Goal: Find specific page/section

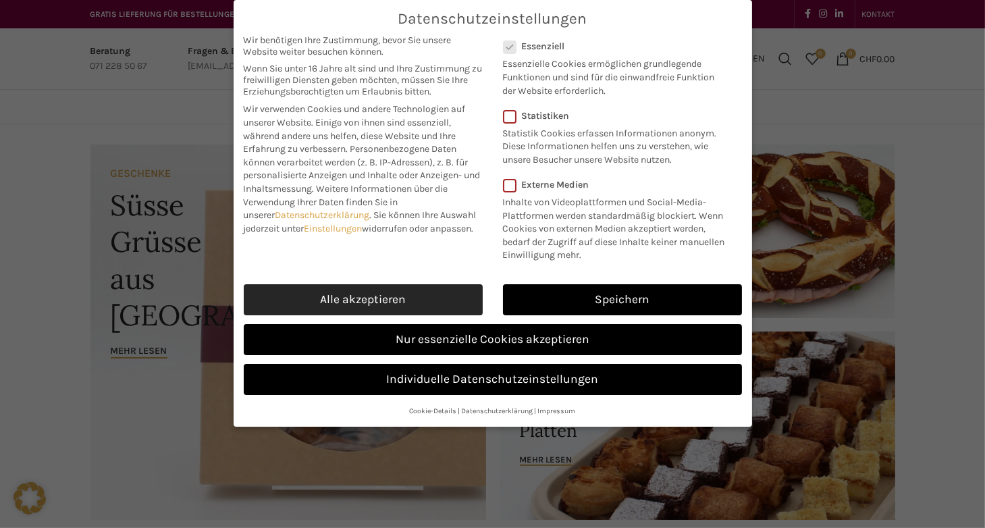
click at [434, 295] on link "Alle akzeptieren" at bounding box center [363, 299] width 239 height 31
checkbox input "true"
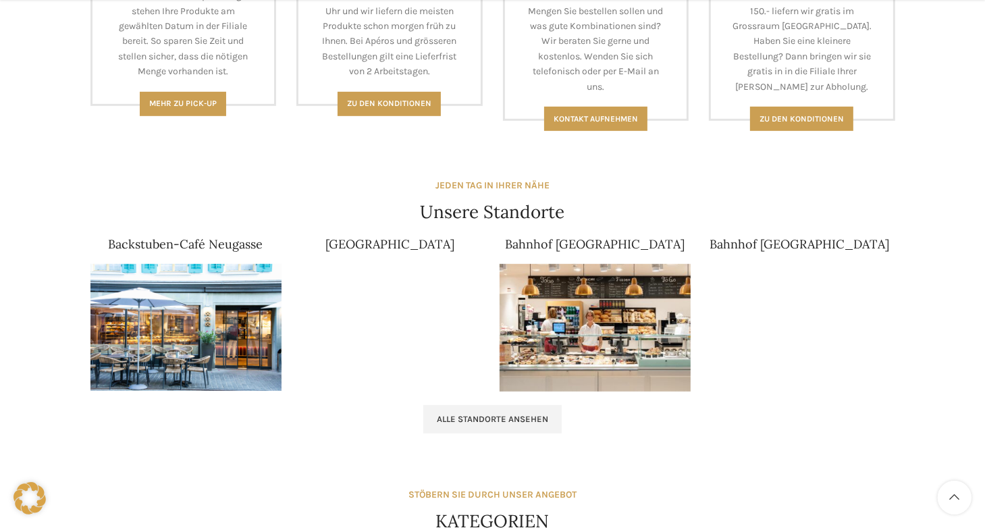
scroll to position [743, 0]
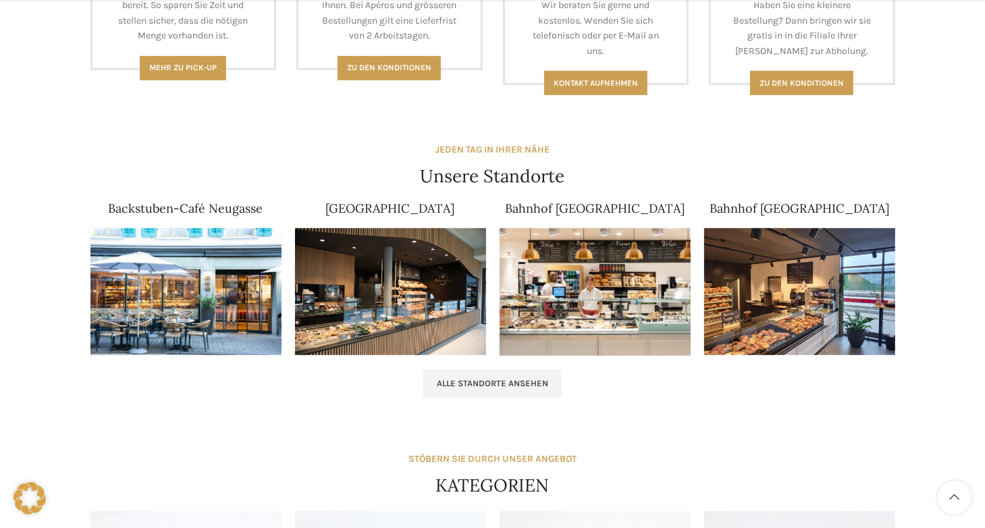
click at [590, 282] on img at bounding box center [595, 292] width 191 height 128
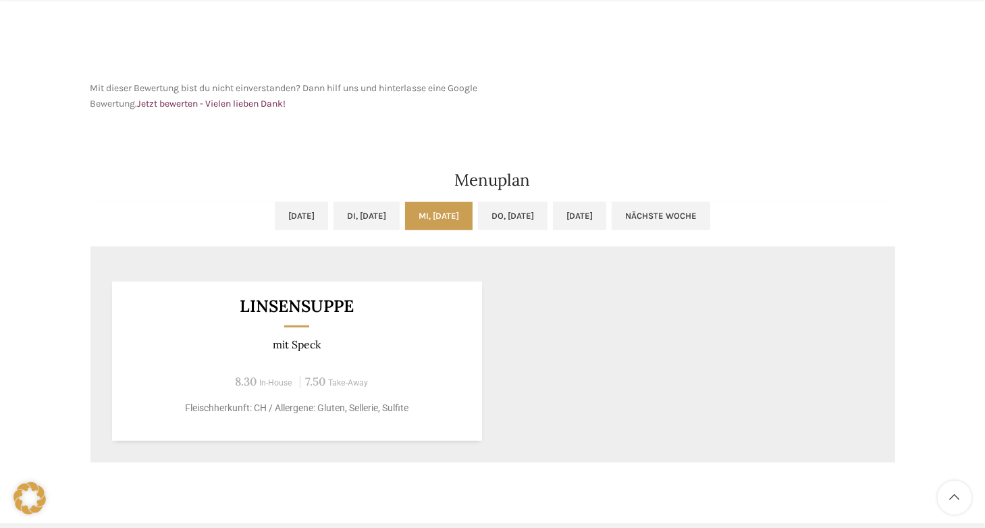
scroll to position [608, 0]
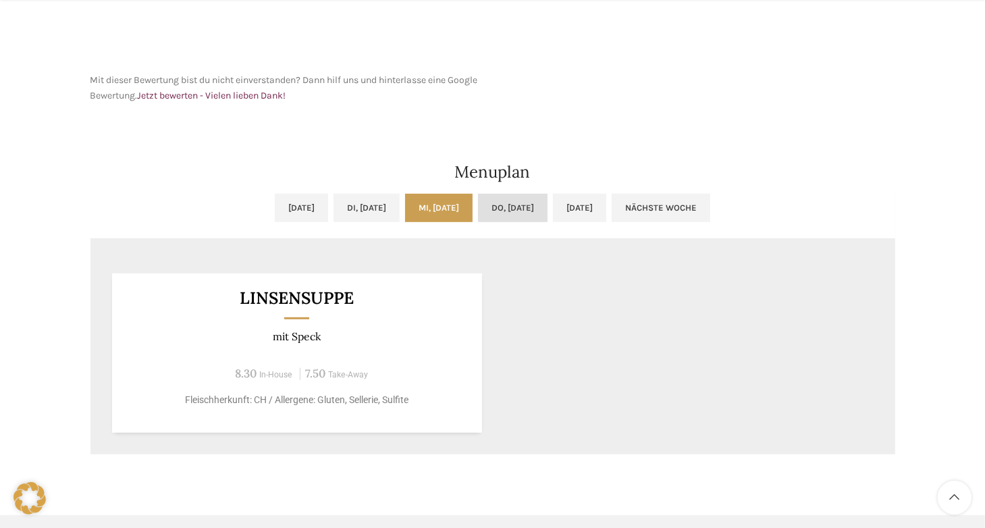
click at [532, 207] on link "Do, [DATE]" at bounding box center [513, 208] width 70 height 28
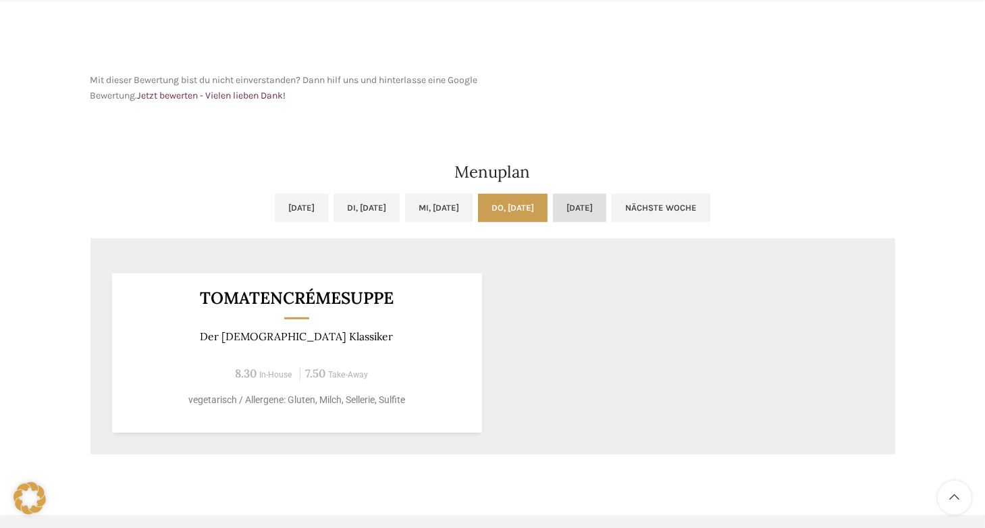
click at [606, 210] on link "[DATE]" at bounding box center [579, 208] width 53 height 28
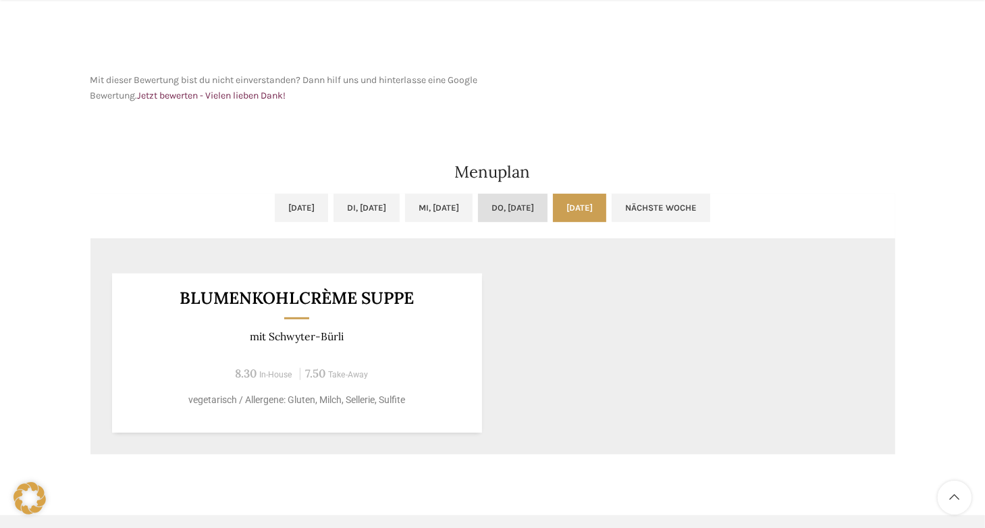
click at [548, 209] on link "Do, [DATE]" at bounding box center [513, 208] width 70 height 28
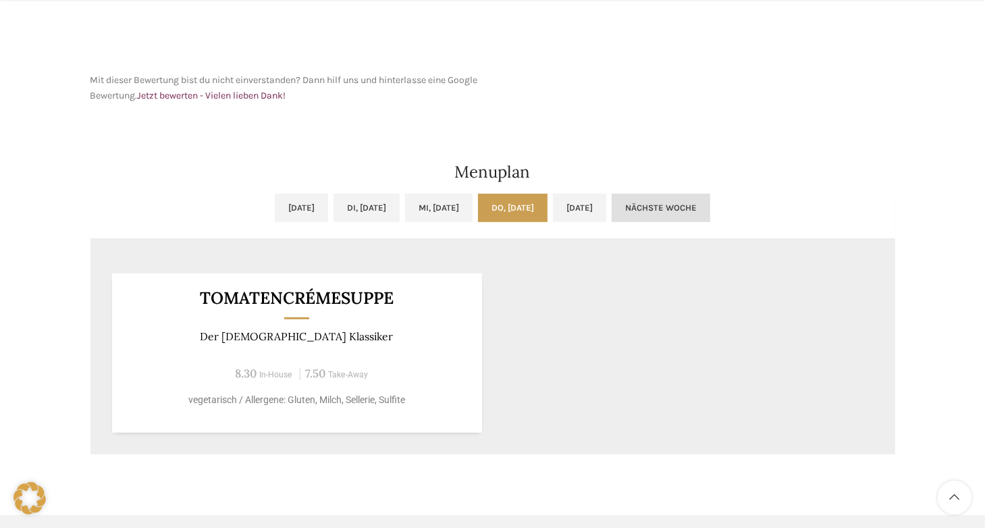
click at [710, 203] on link "Nächste Woche" at bounding box center [661, 208] width 99 height 28
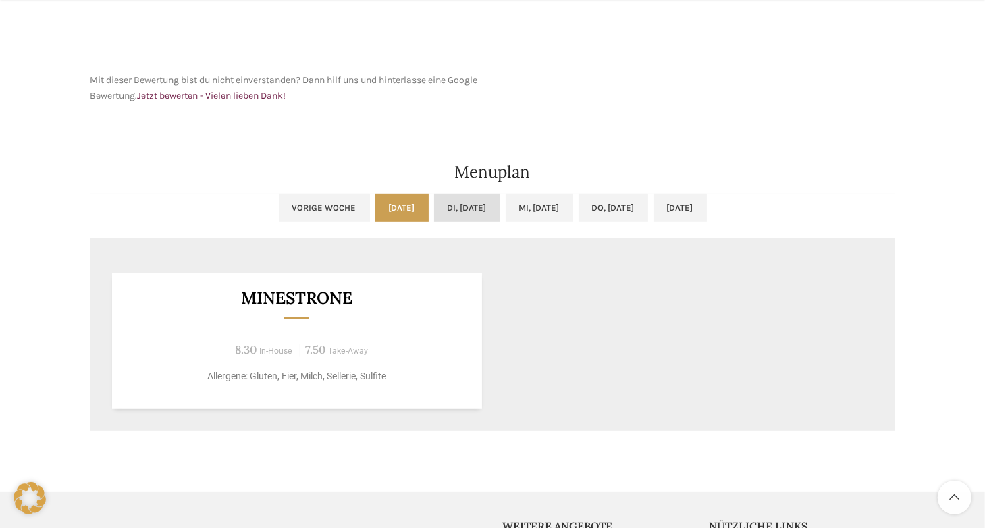
click at [438, 203] on link "Di, [DATE]" at bounding box center [467, 208] width 66 height 28
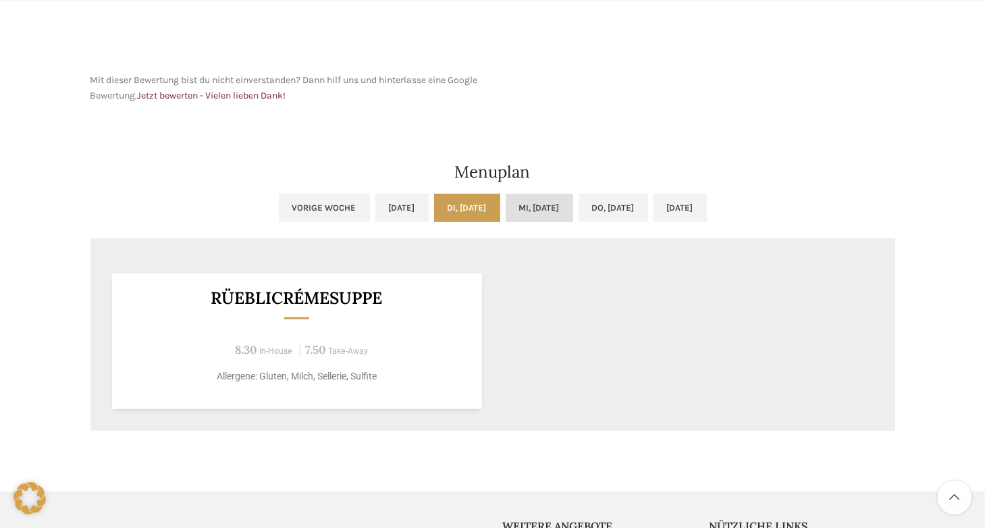
click at [530, 202] on link "Mi, [DATE]" at bounding box center [540, 208] width 68 height 28
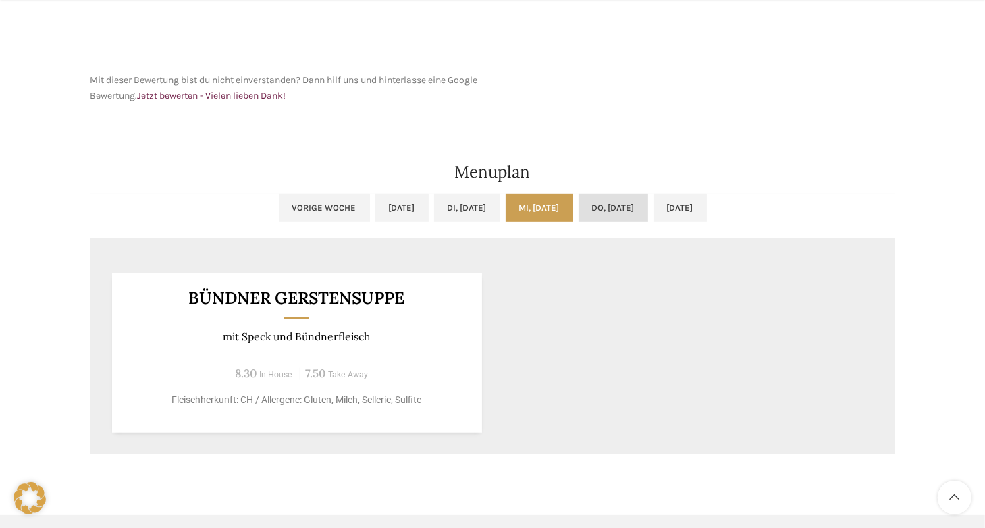
click at [599, 212] on link "Do, [DATE]" at bounding box center [614, 208] width 70 height 28
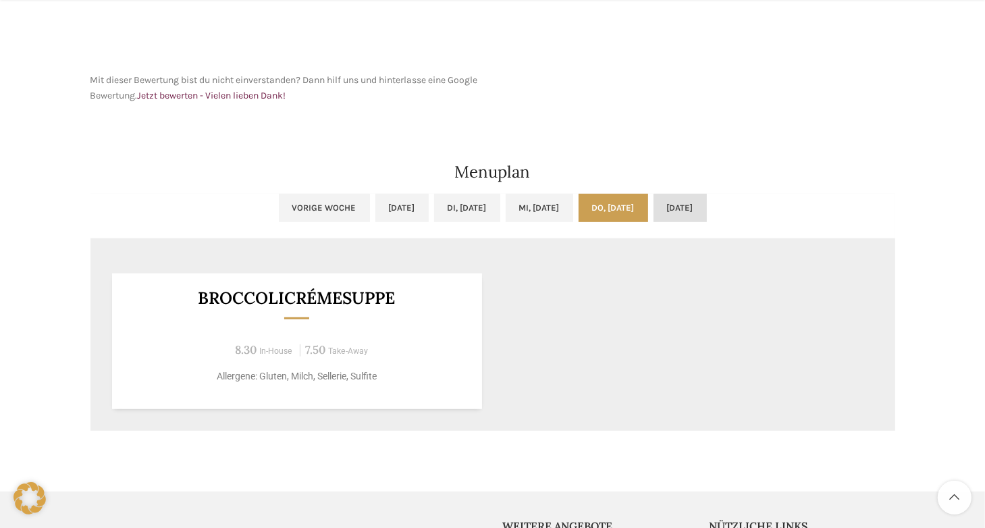
click at [707, 203] on link "[DATE]" at bounding box center [680, 208] width 53 height 28
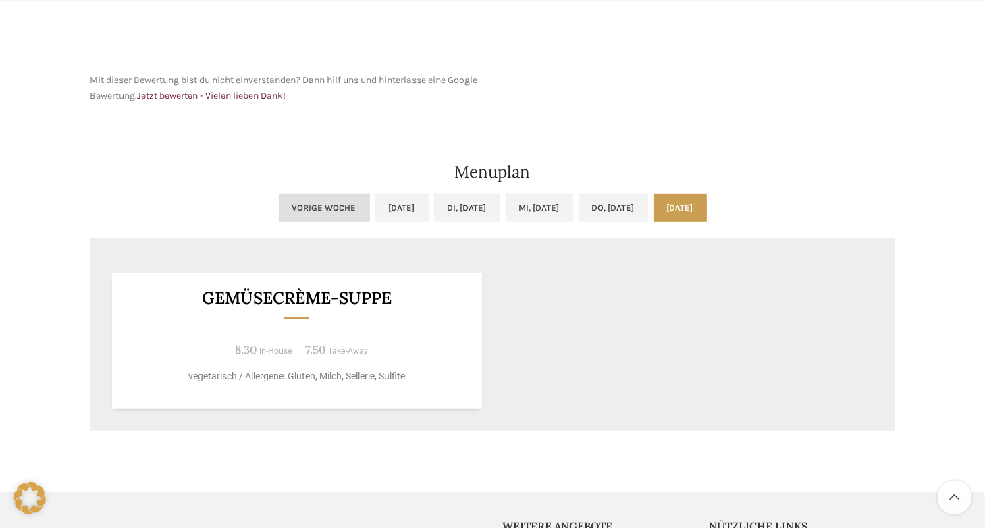
click at [279, 209] on link "Vorige Woche" at bounding box center [324, 208] width 91 height 28
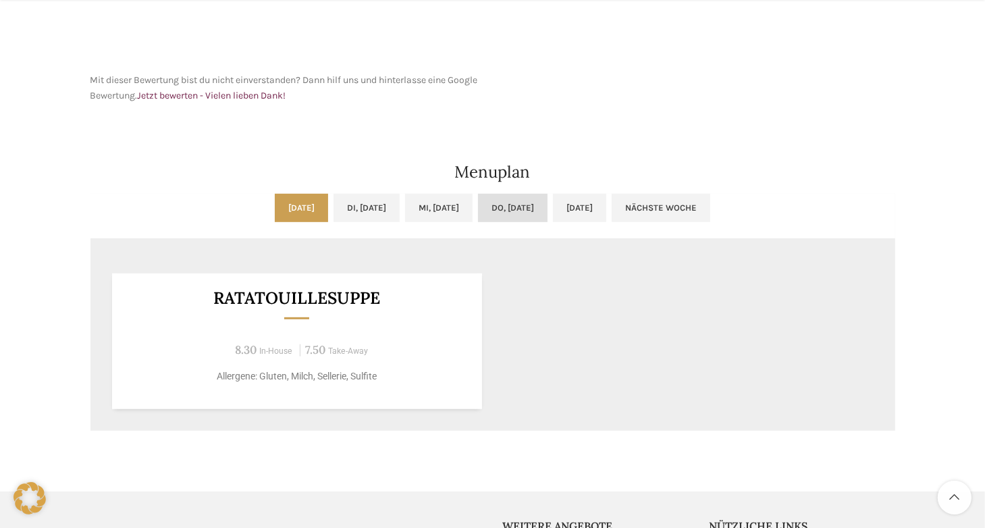
click at [548, 209] on link "Do, [DATE]" at bounding box center [513, 208] width 70 height 28
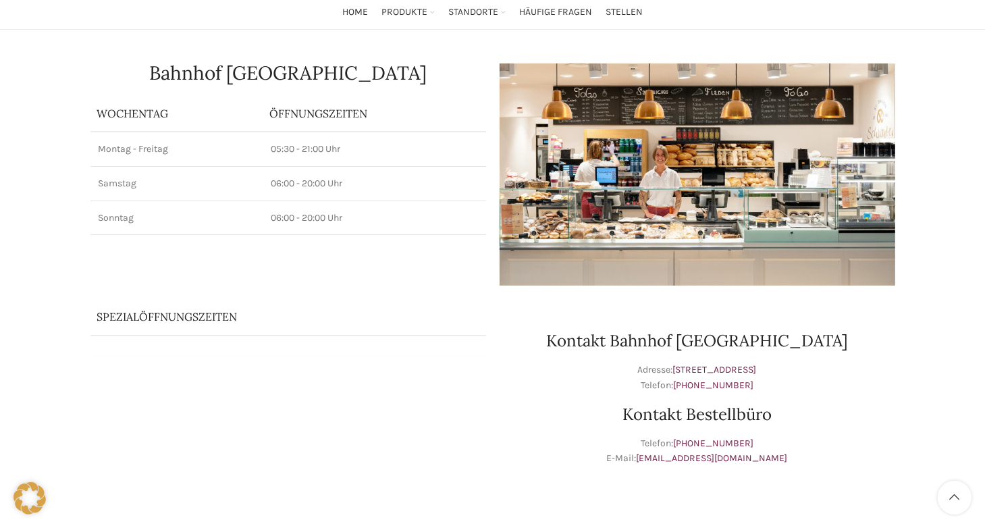
scroll to position [0, 0]
